Goal: Find contact information: Find contact information

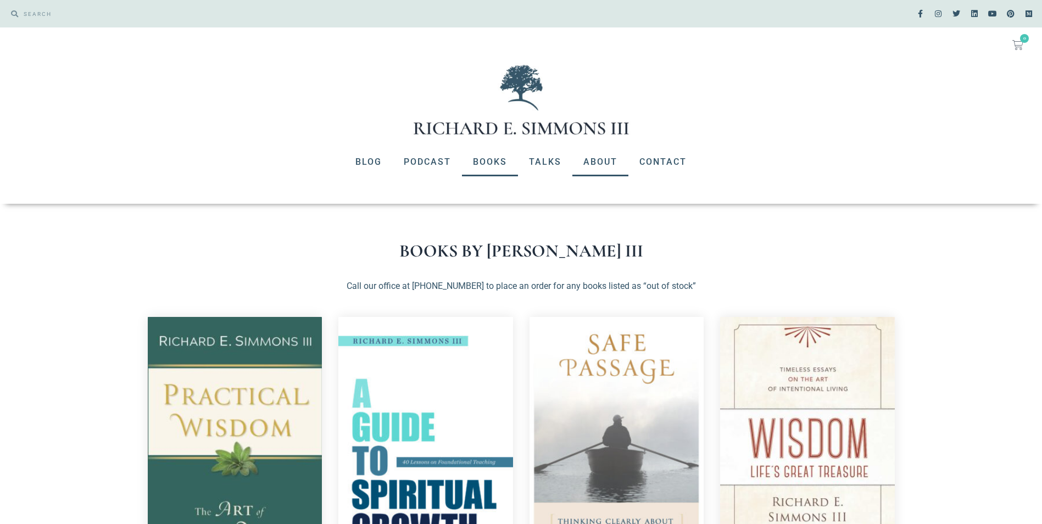
click at [600, 169] on link "About" at bounding box center [600, 162] width 56 height 29
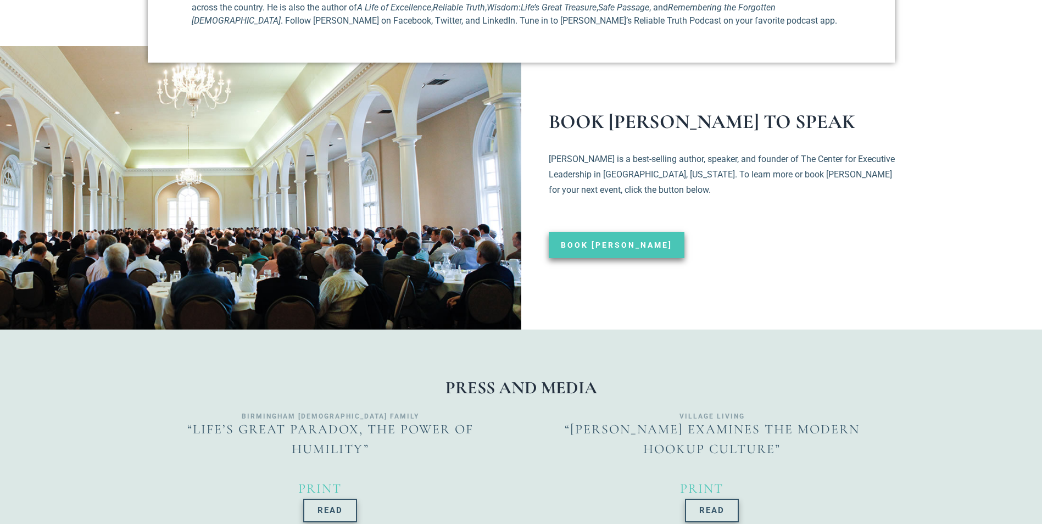
scroll to position [988, 0]
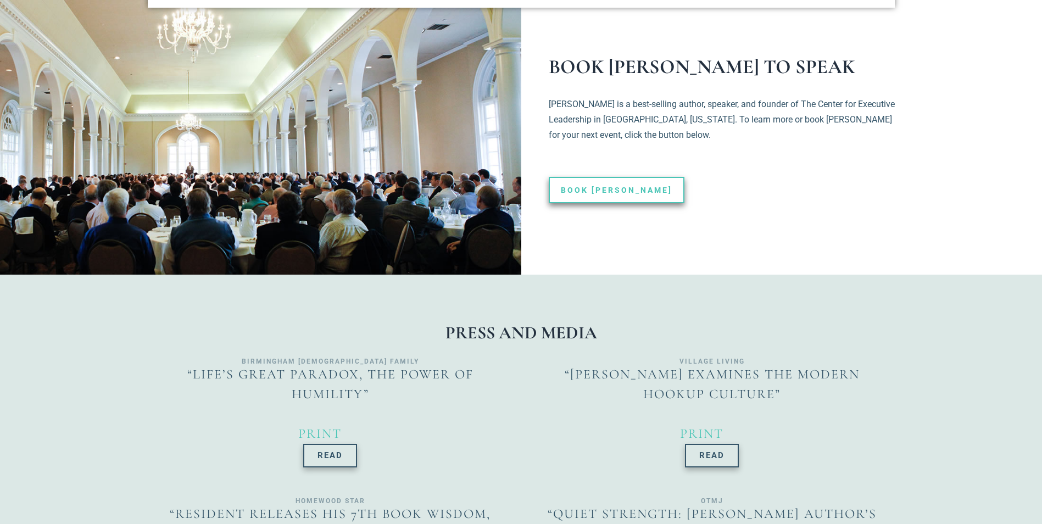
click at [592, 180] on link "Book [PERSON_NAME]" at bounding box center [617, 190] width 136 height 26
